Goal: Information Seeking & Learning: Learn about a topic

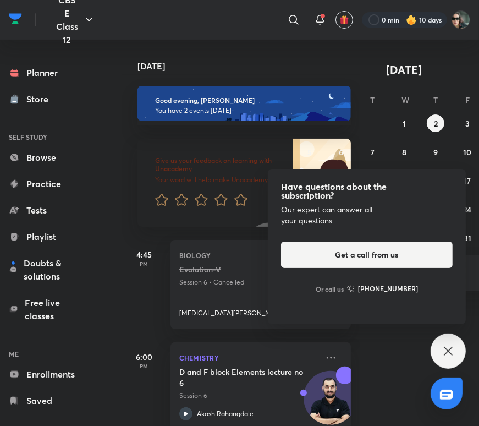
scroll to position [23, 0]
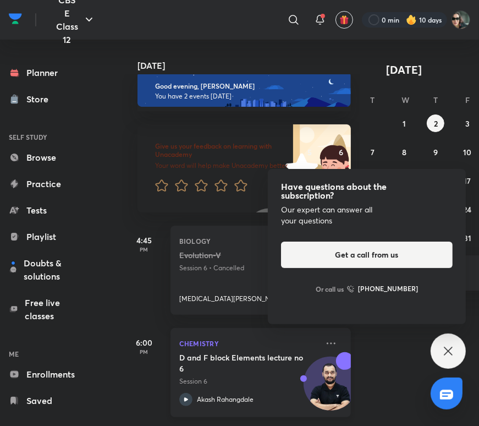
click at [197, 352] on h5 "D and F block Elements lecture no 6" at bounding box center [247, 363] width 137 height 22
